Goal: Task Accomplishment & Management: Complete application form

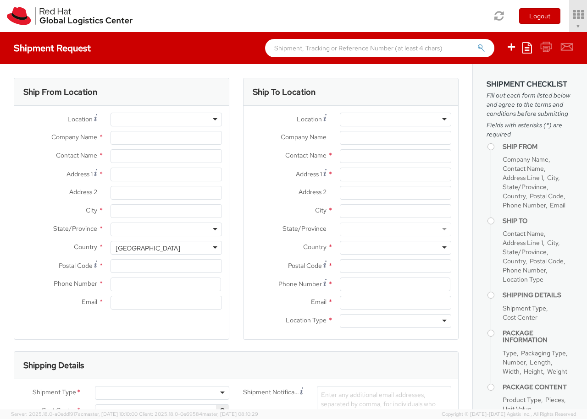
select select "850"
select select
type input "Red Hat Czech s.r.o."
type input "[PERSON_NAME]"
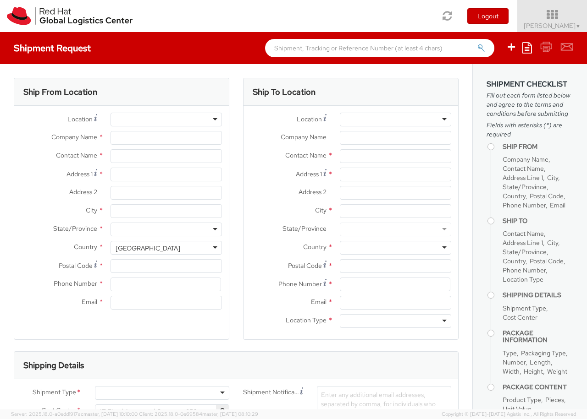
type input "Purkynova 647/111"
type input "[GEOGRAPHIC_DATA]"
type input "621 00"
type input "420 532 294 555"
type input "[EMAIL_ADDRESS][DOMAIN_NAME]"
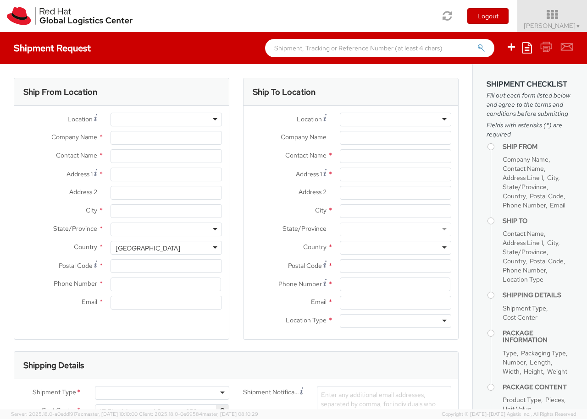
select select "CM"
select select "KGS"
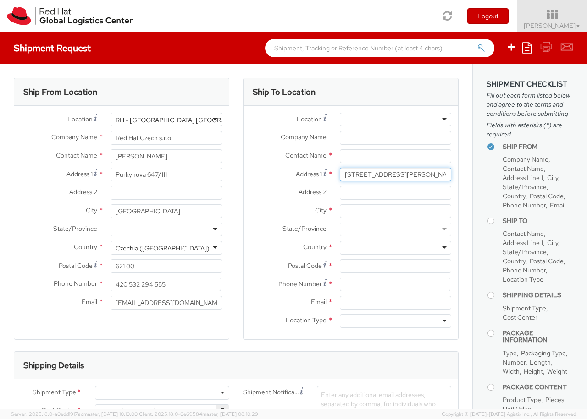
type input "[STREET_ADDRESS][PERSON_NAME]"
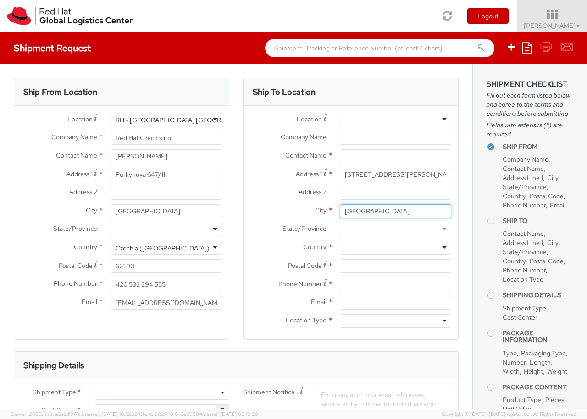
type input "[GEOGRAPHIC_DATA]"
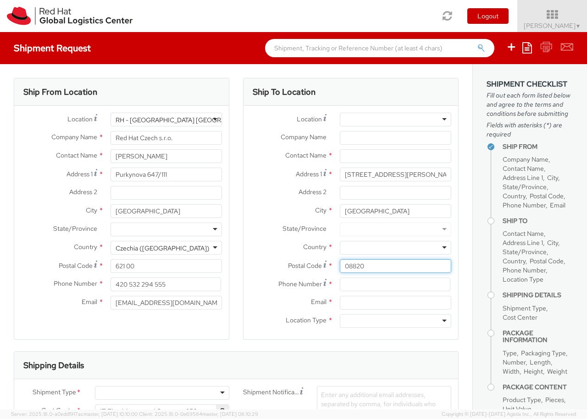
type input "08820"
click at [395, 248] on div at bounding box center [395, 248] width 111 height 14
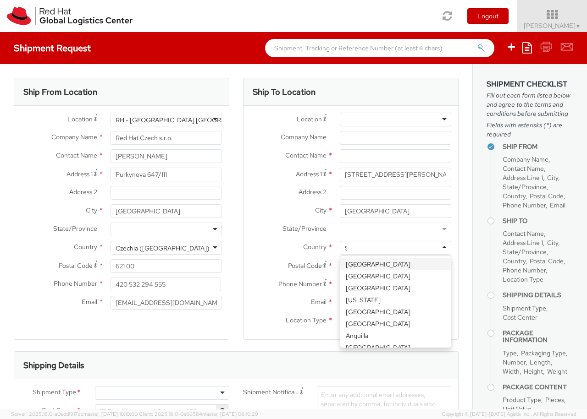
type input "[GEOGRAPHIC_DATA]"
click at [395, 321] on div at bounding box center [395, 321] width 111 height 14
type input "r"
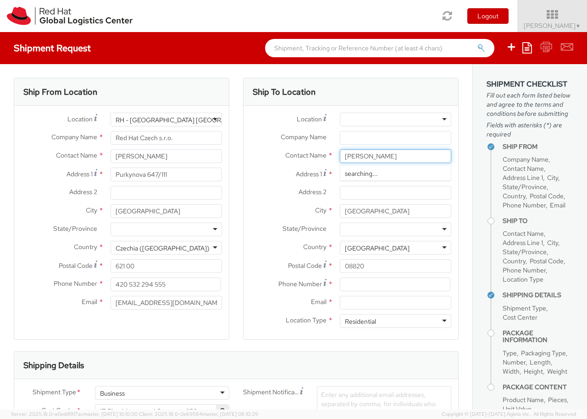
type input "[PERSON_NAME]"
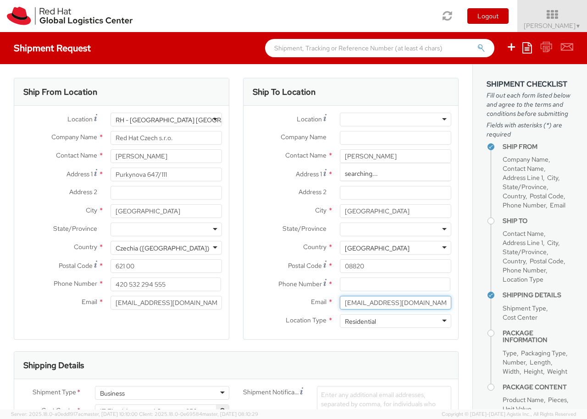
type input "[EMAIL_ADDRESS][DOMAIN_NAME]"
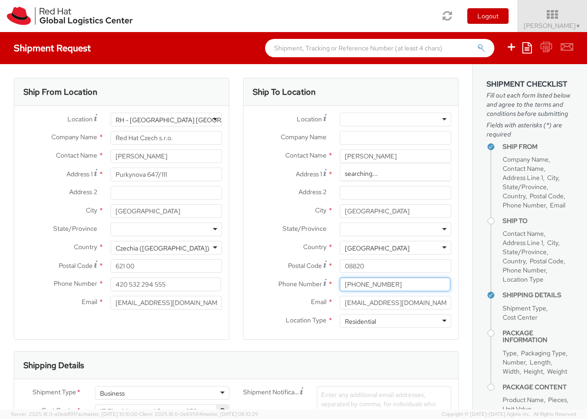
type input "[PHONE_NUMBER]"
click at [162, 393] on div "Business" at bounding box center [162, 393] width 134 height 14
type input "ref"
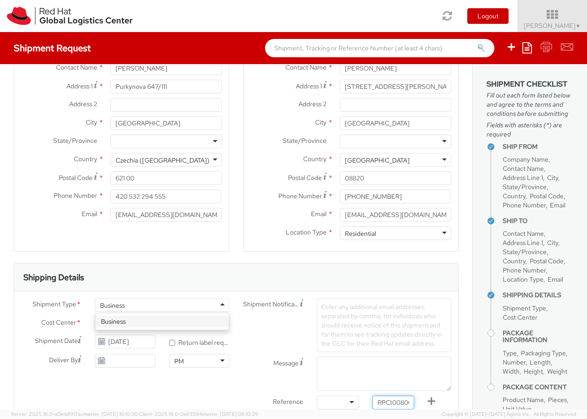
type input "RPCI0080074"
type input "[EMAIL_ADDRESS][DOMAIN_NAME]"
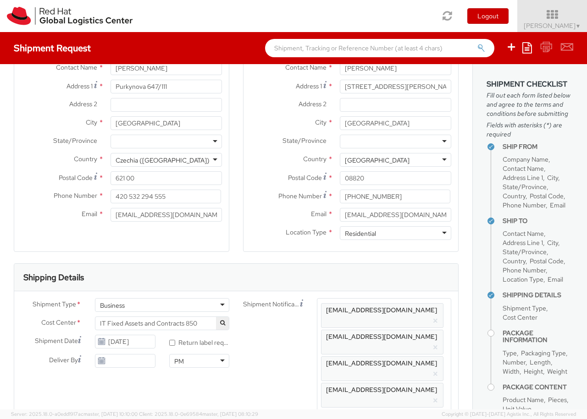
type input "lap"
select select "LAPTOP"
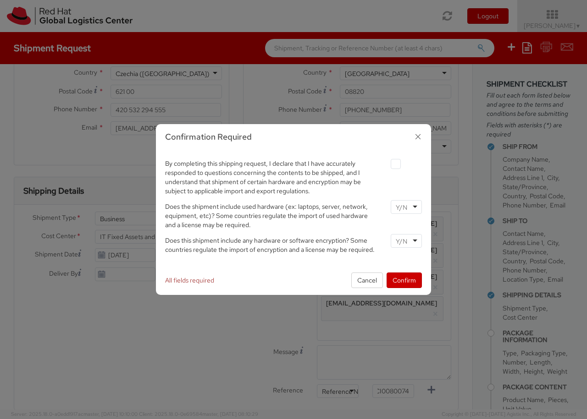
click at [395, 164] on label at bounding box center [395, 164] width 10 height 10
click at [388, 164] on input "checkbox" at bounding box center [385, 164] width 6 height 6
checkbox input "true"
click at [406, 207] on input "select-one" at bounding box center [401, 207] width 13 height 9
type input "no"
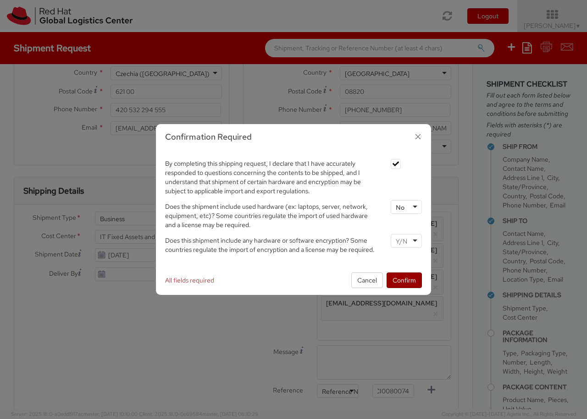
click at [406, 241] on input "select-one" at bounding box center [401, 241] width 13 height 9
click at [404, 280] on button "Confirm" at bounding box center [403, 281] width 35 height 16
type input "your"
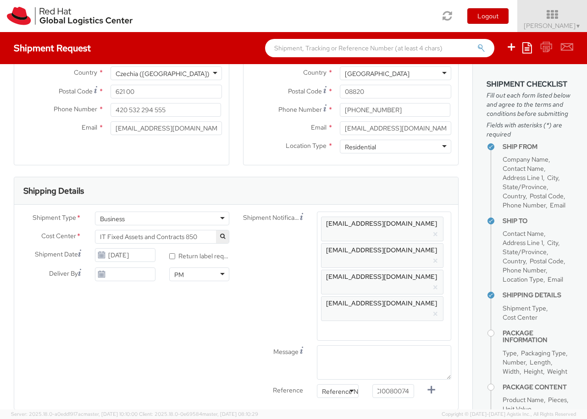
type input "1"
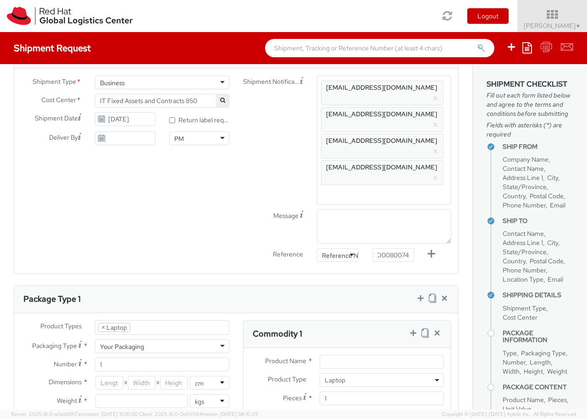
type input "[GEOGRAPHIC_DATA]"
type input "50"
type input "30"
type input "20"
type input "3.8"
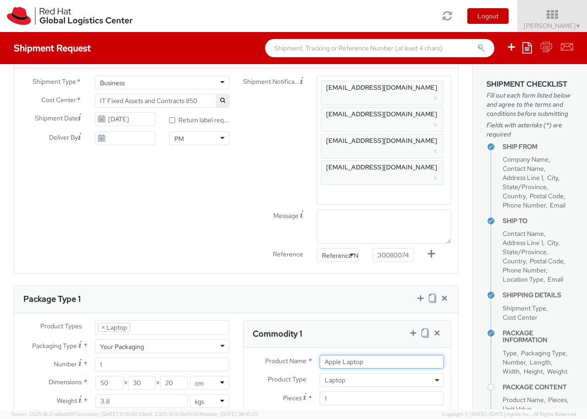
type input "Apple Laptop"
click at [347, 410] on input "Unit Value *" at bounding box center [346, 417] width 55 height 14
type input "2,480.40"
type input "EUR"
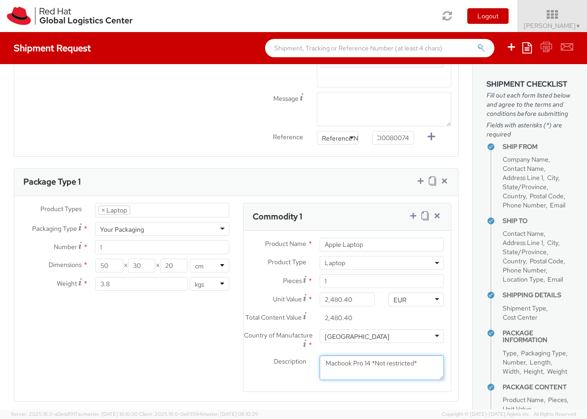
type textarea "Macbook Pro 14 *Not restricted*"
click at [412, 211] on icon at bounding box center [412, 215] width 9 height 9
select select "DOC_STATION"
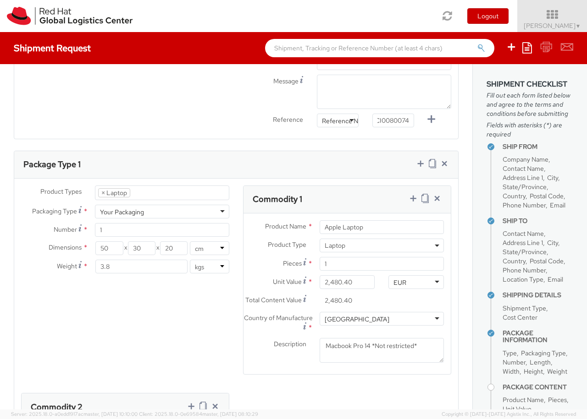
type input "59.94"
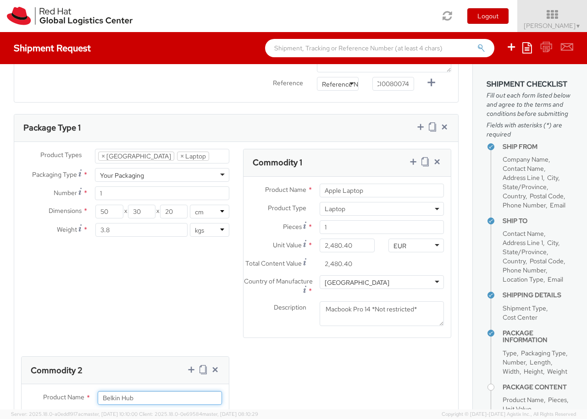
type input "Belkin Hub"
type input "[GEOGRAPHIC_DATA]"
type textarea "Belkin AVC008 USB-C 6IN1 Multiport Adapter"
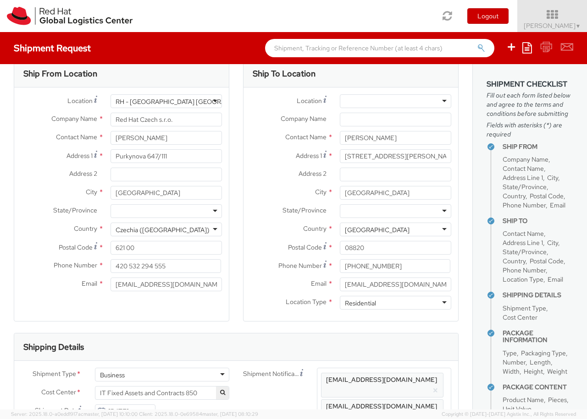
scroll to position [0, 0]
